Goal: Communication & Community: Answer question/provide support

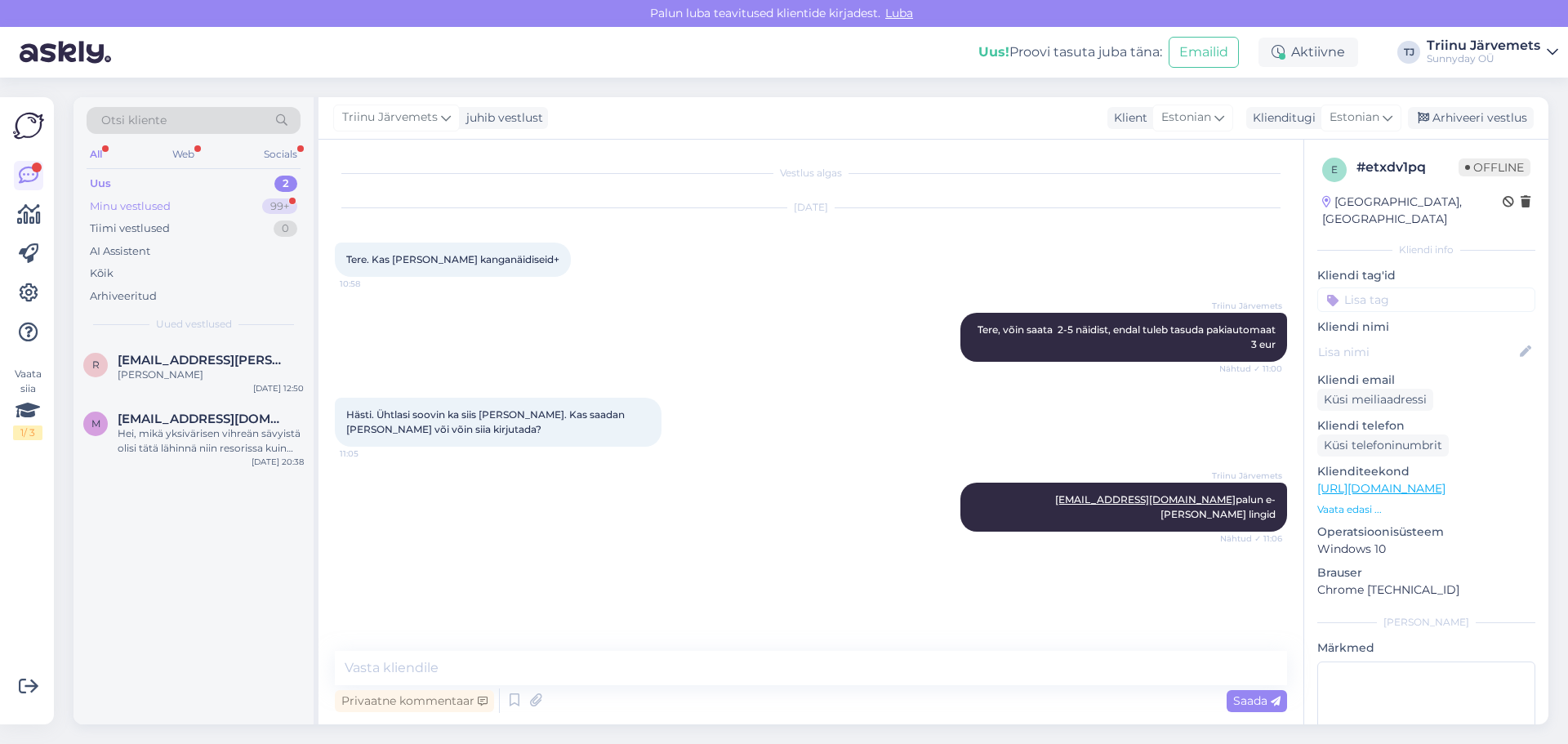
click at [136, 211] on div "Minu vestlused" at bounding box center [129, 207] width 80 height 16
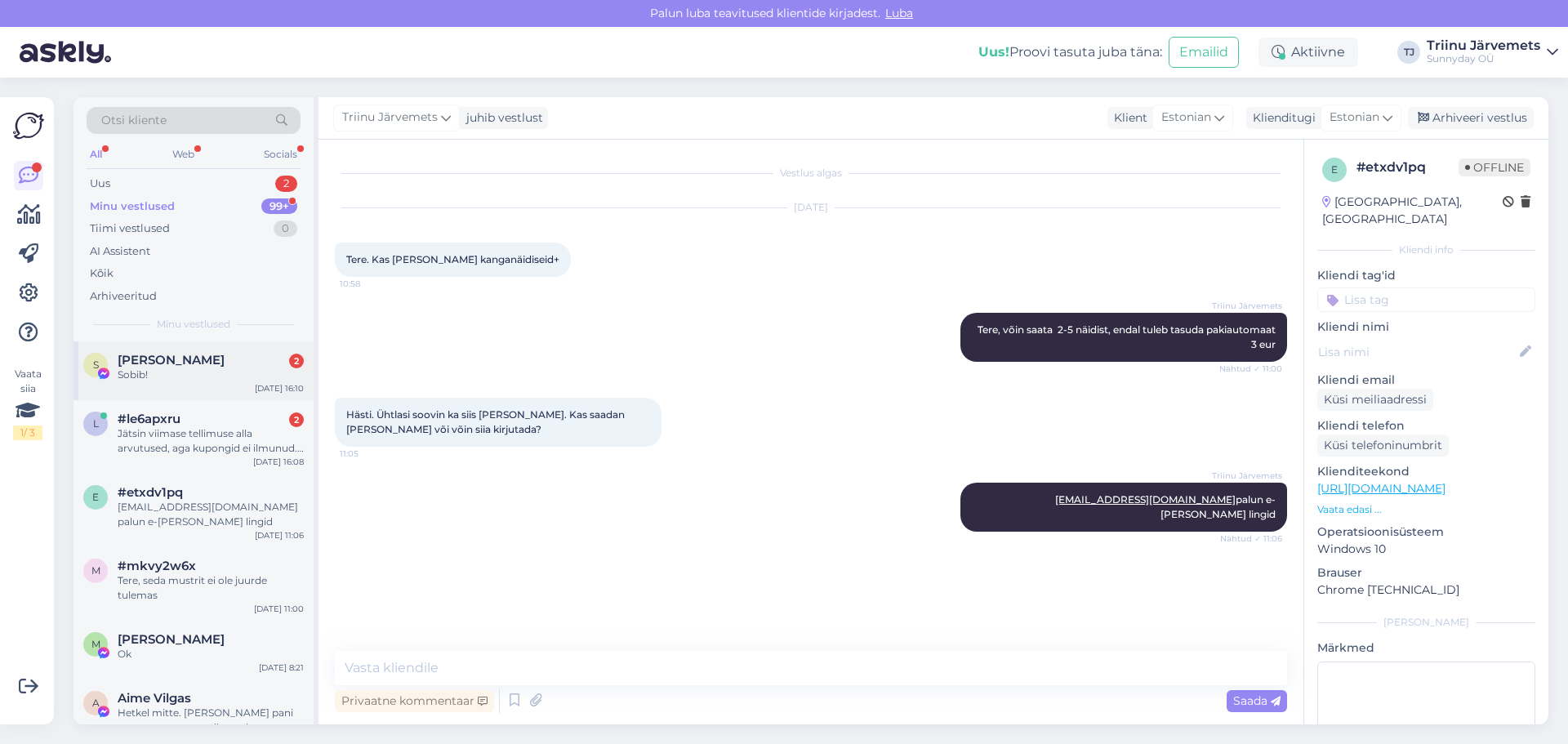
click at [228, 363] on div "Sirel Rootsma 2" at bounding box center [211, 360] width 186 height 14
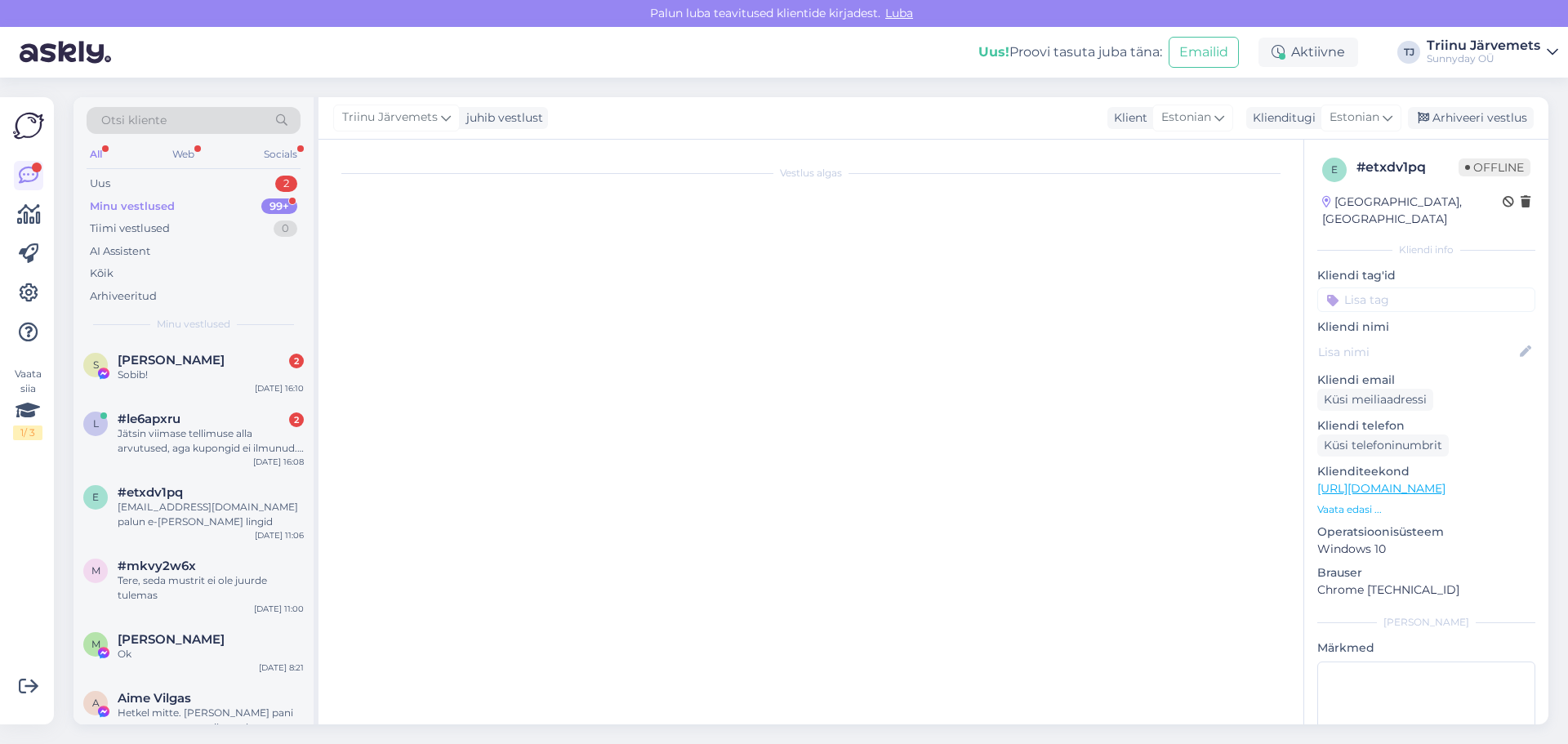
scroll to position [7930, 0]
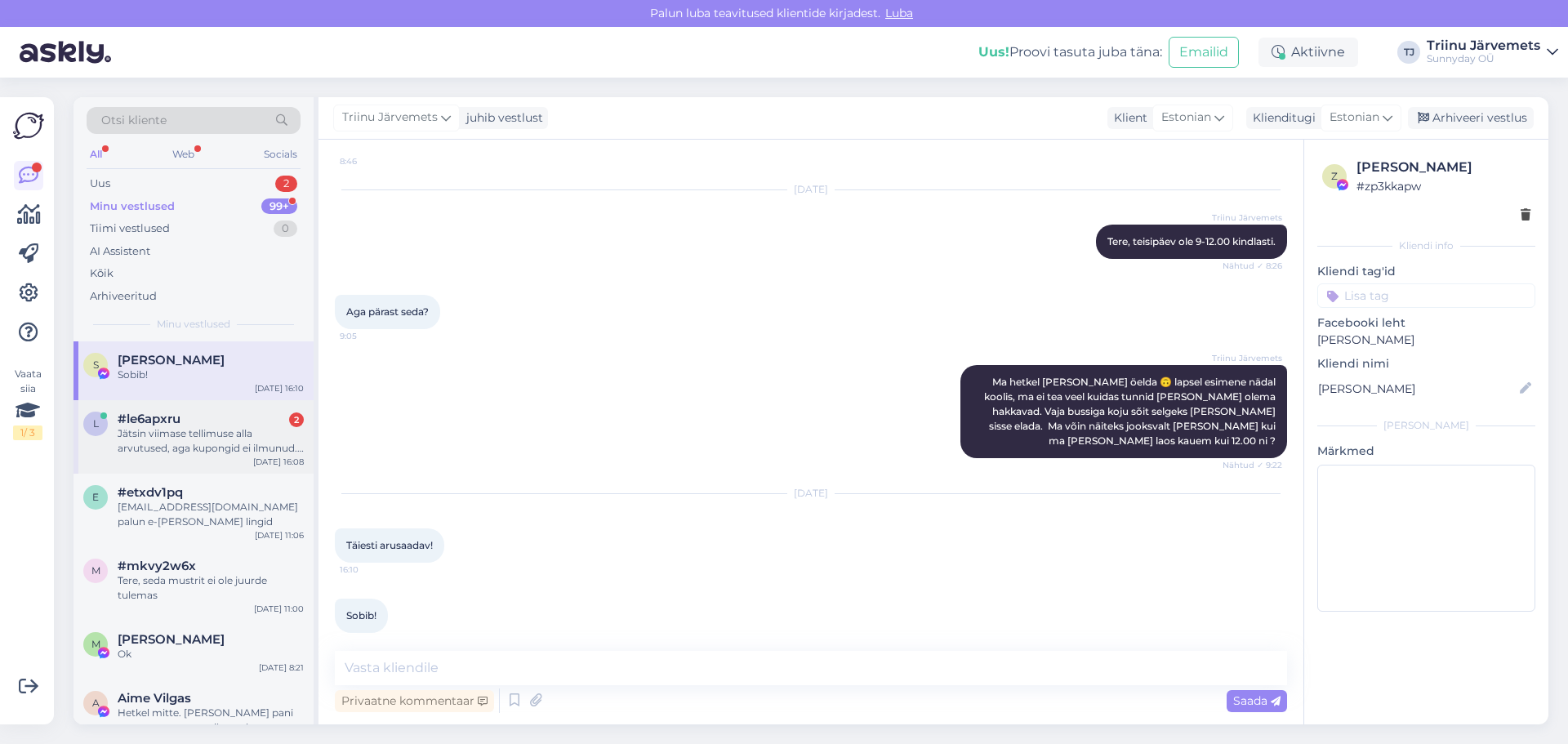
click at [198, 448] on div "Jätsin viimase tellimuse alla arvutused, aga kupongid ei ilmunud. Kas oskate pa…" at bounding box center [211, 441] width 186 height 30
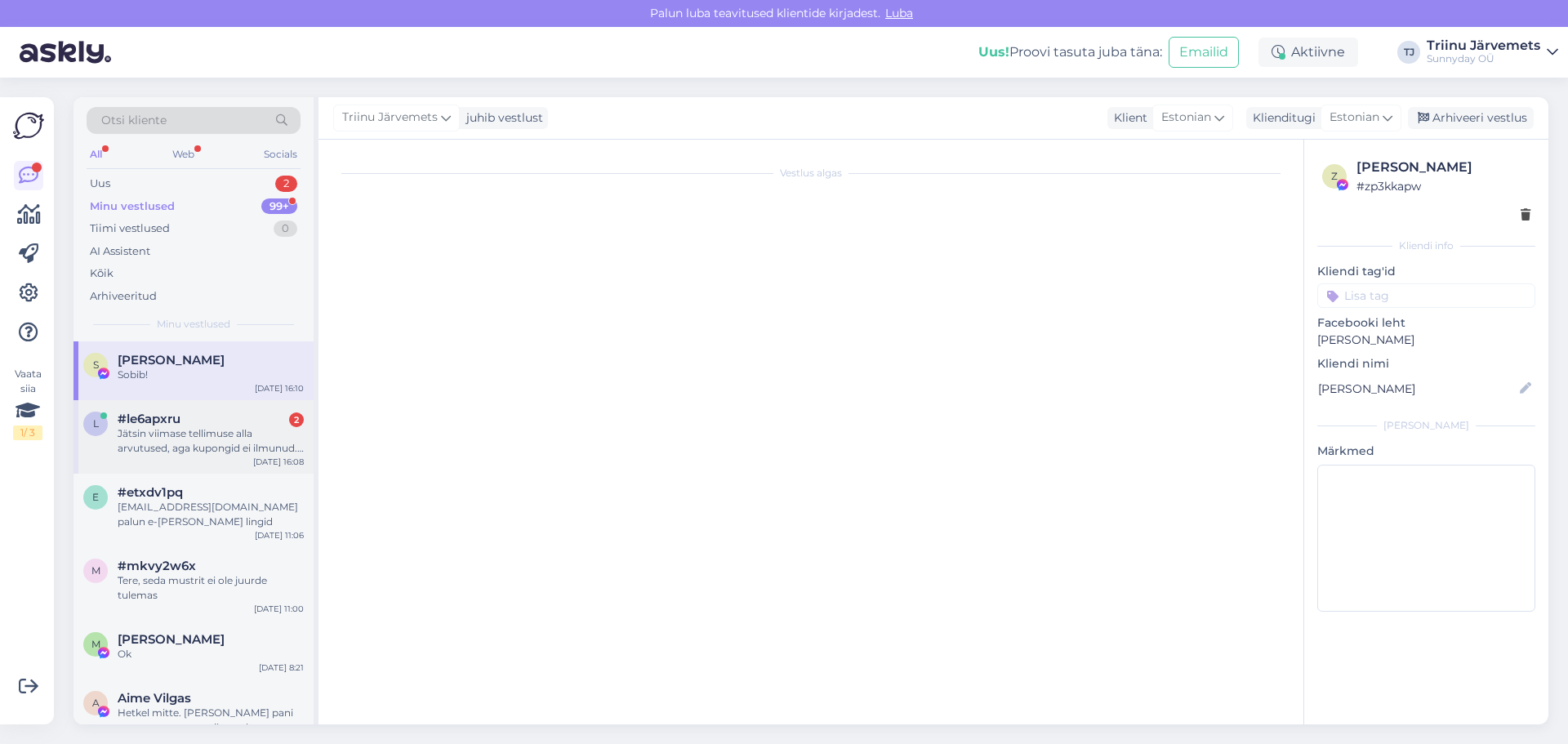
scroll to position [931, 0]
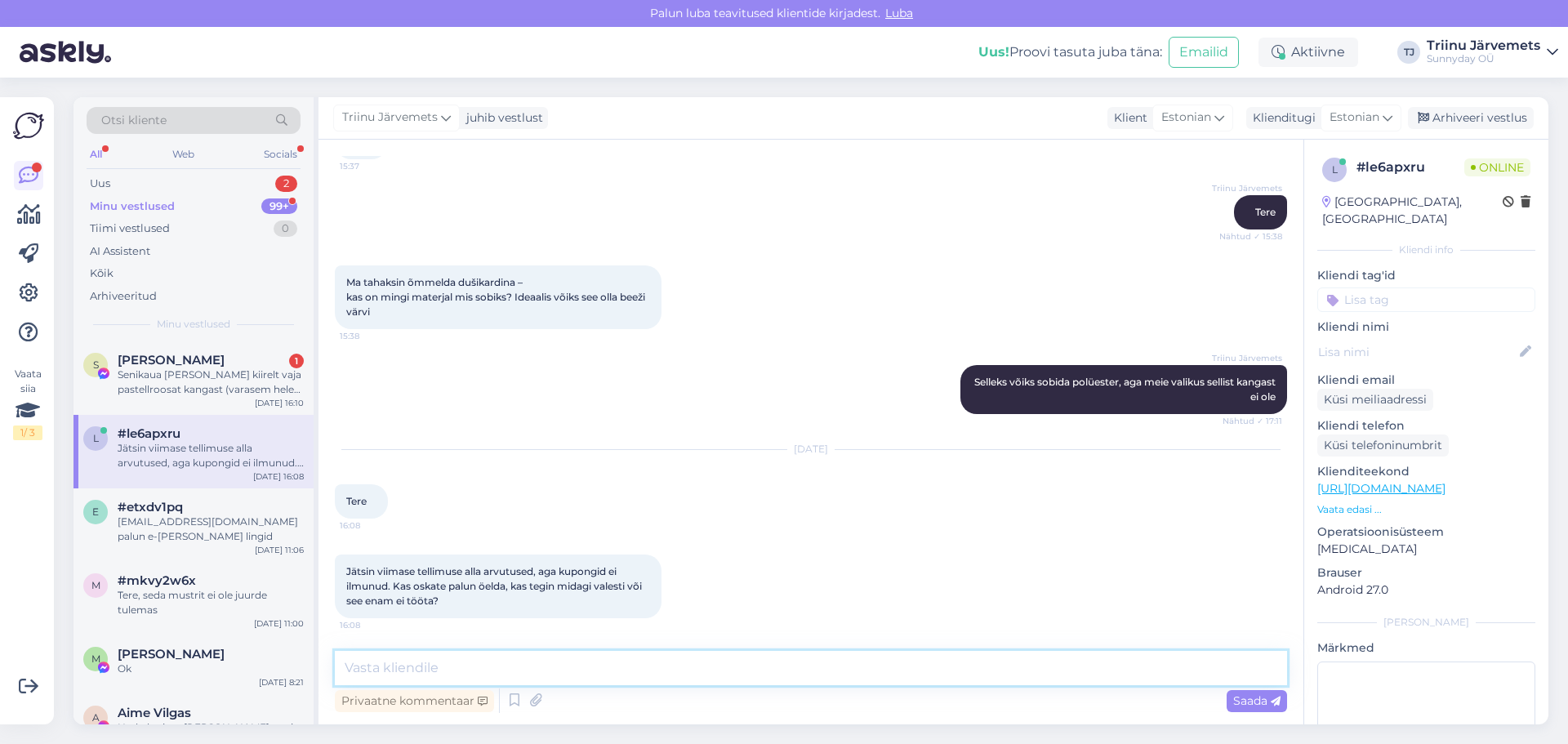
click at [450, 667] on textarea at bounding box center [812, 668] width 953 height 34
type textarea "Tere, oleme üle minemas uuele e-poele ning kupongid on ajutiselt välja lülitatud"
click at [1236, 702] on span "Saada" at bounding box center [1257, 701] width 47 height 14
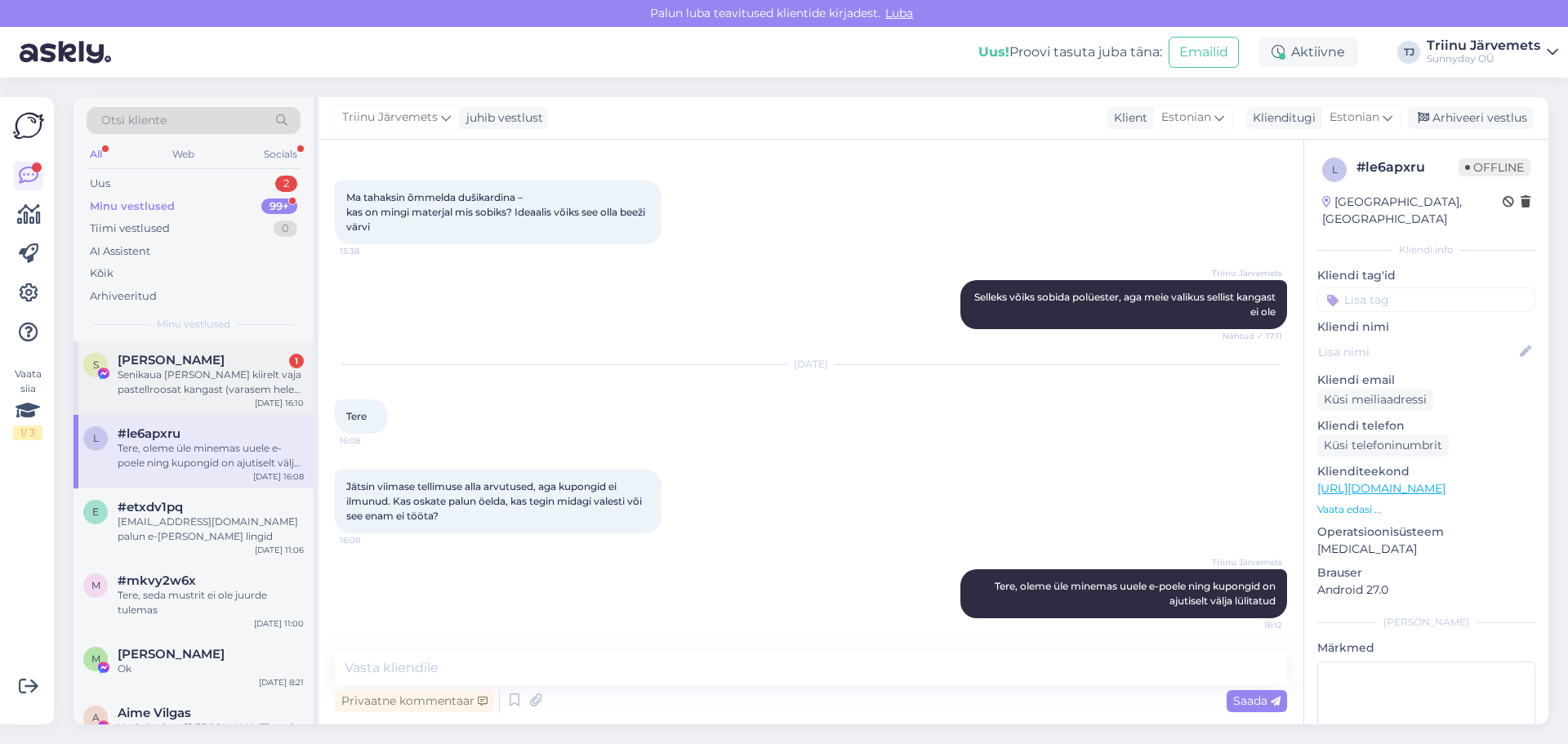
click at [198, 385] on div "Senikaua [PERSON_NAME] kiirelt vaja pastellroosat kangast (varasem hele roosiro…" at bounding box center [211, 382] width 186 height 30
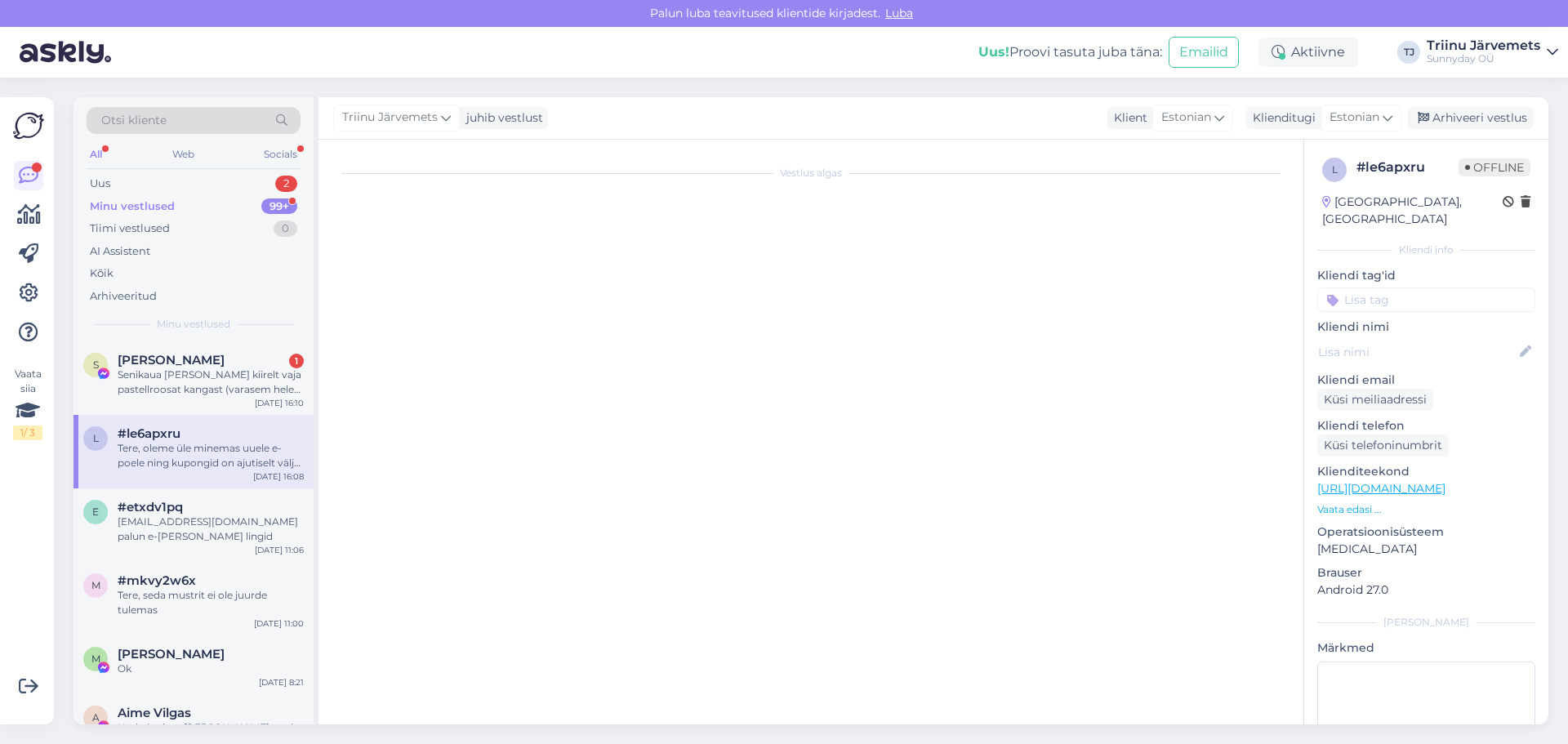
scroll to position [7942, 0]
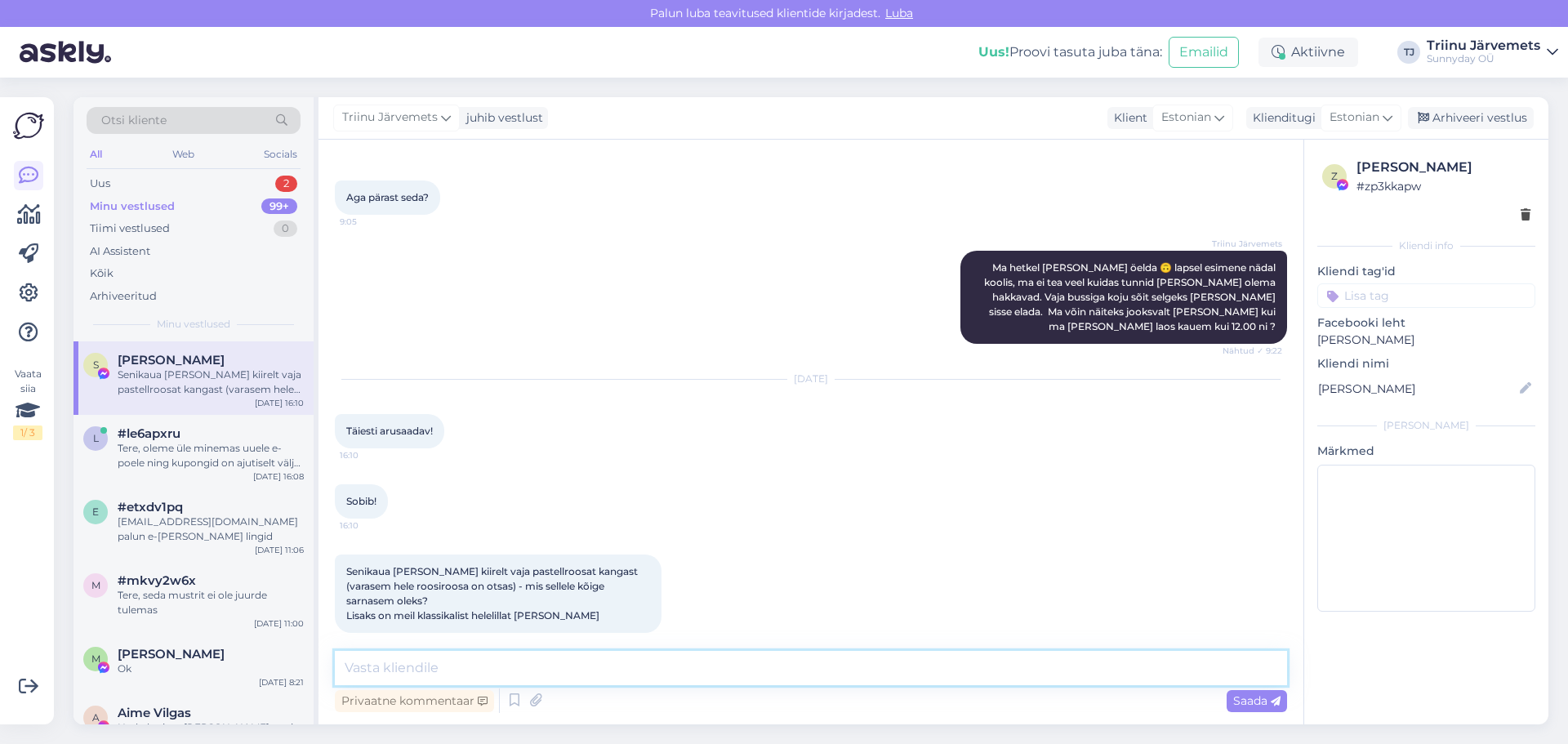
click at [440, 664] on textarea at bounding box center [812, 668] width 953 height 34
type textarea "V"
type textarea "Ehk midagi GOTS kangastest võiks [PERSON_NAME]? Li"
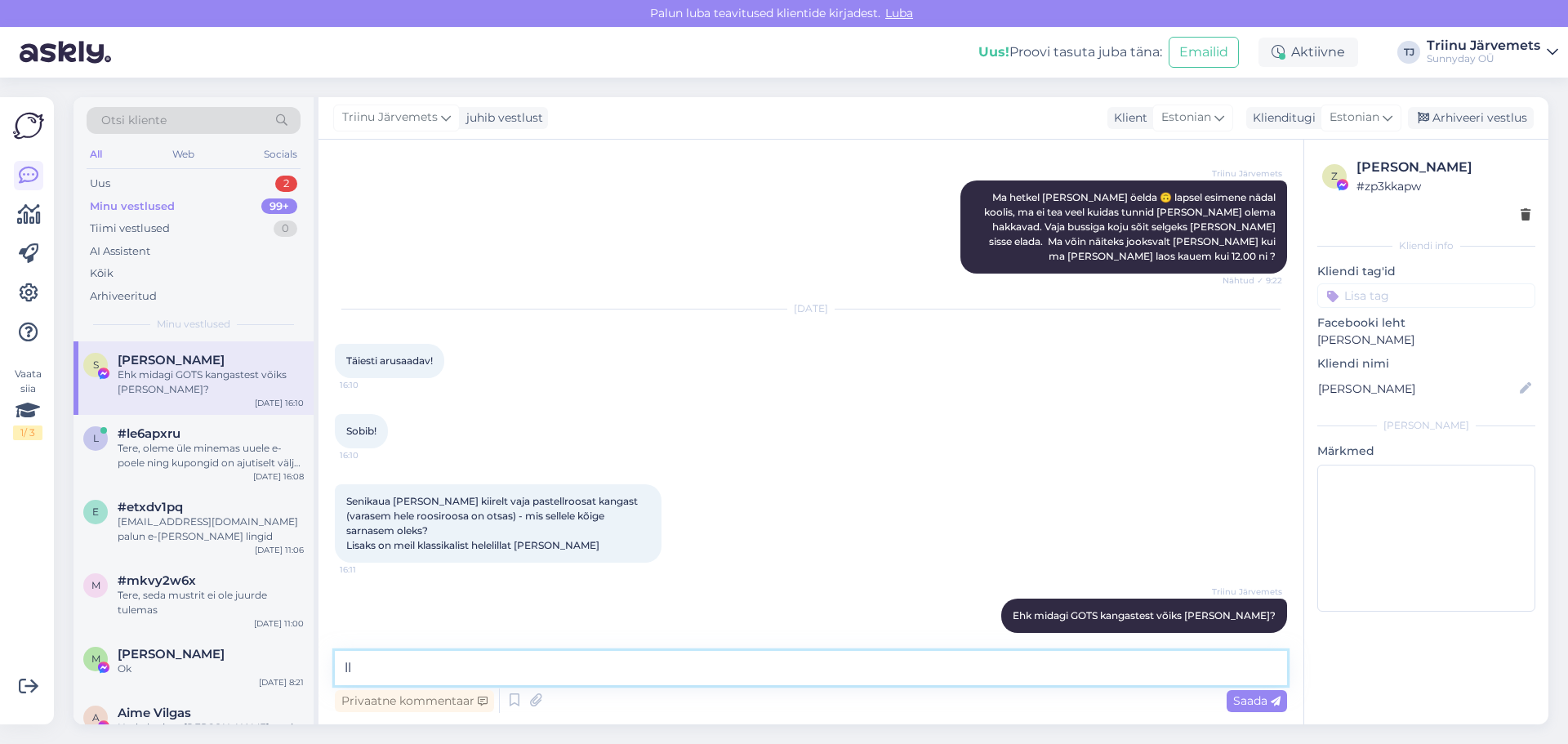
type textarea "l"
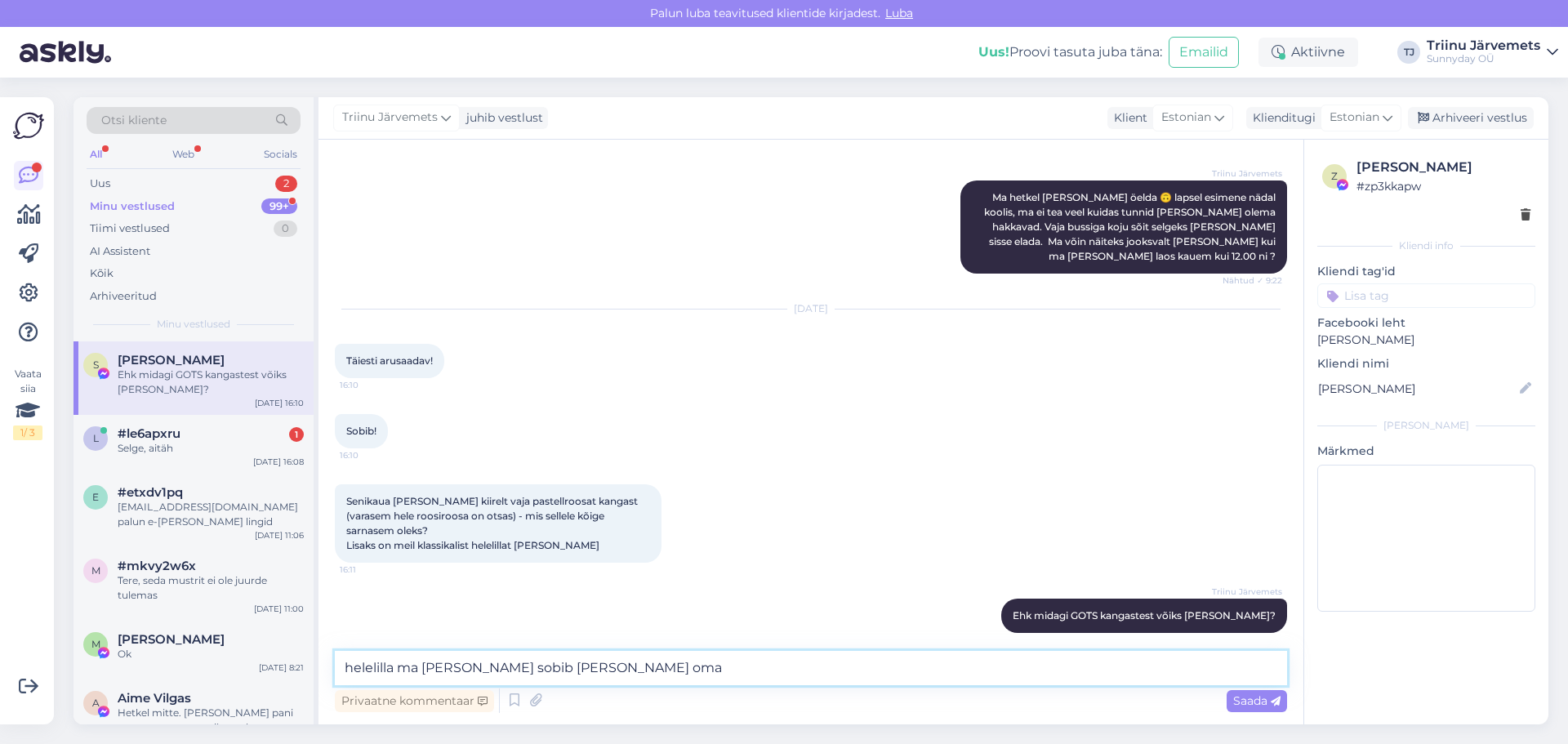
type textarea "helelilla ma [PERSON_NAME] sobib [PERSON_NAME] oma"
